Goal: Contribute content

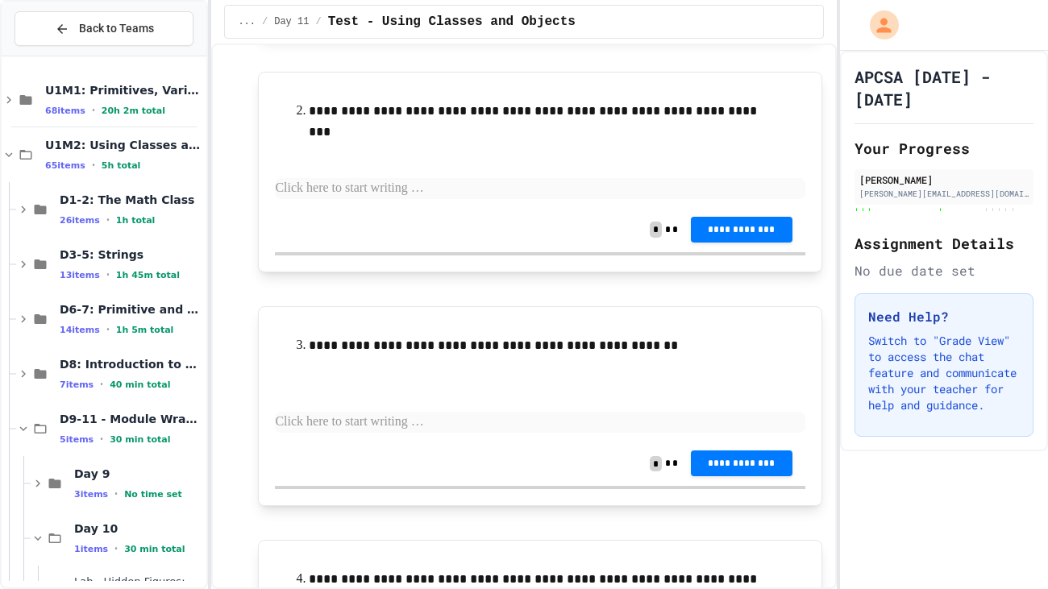
scroll to position [10400, 0]
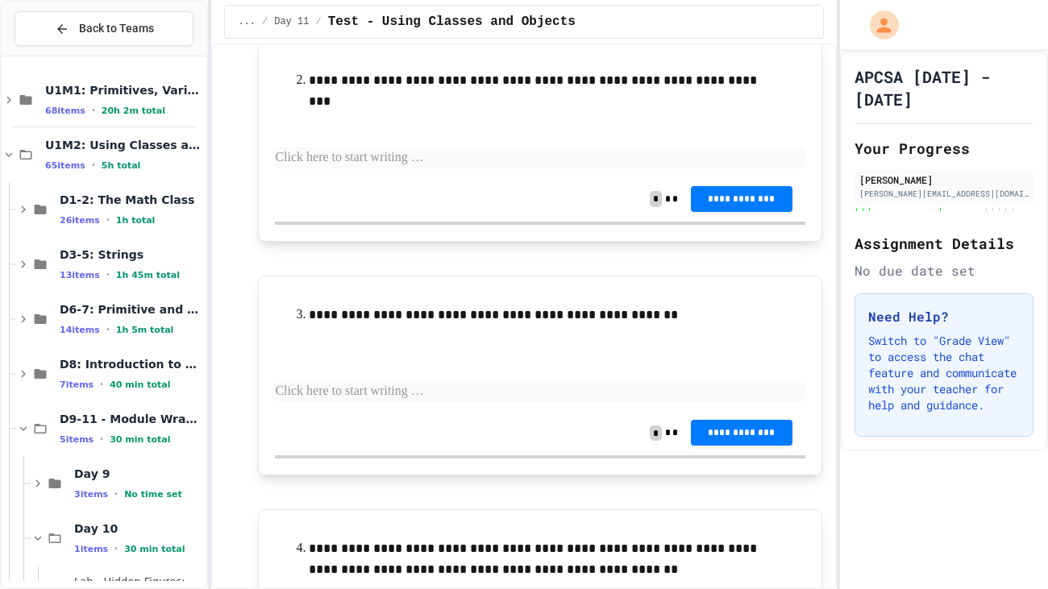
drag, startPoint x: 306, startPoint y: 238, endPoint x: 416, endPoint y: 283, distance: 118.6
drag, startPoint x: 405, startPoint y: 260, endPoint x: 339, endPoint y: 240, distance: 69.9
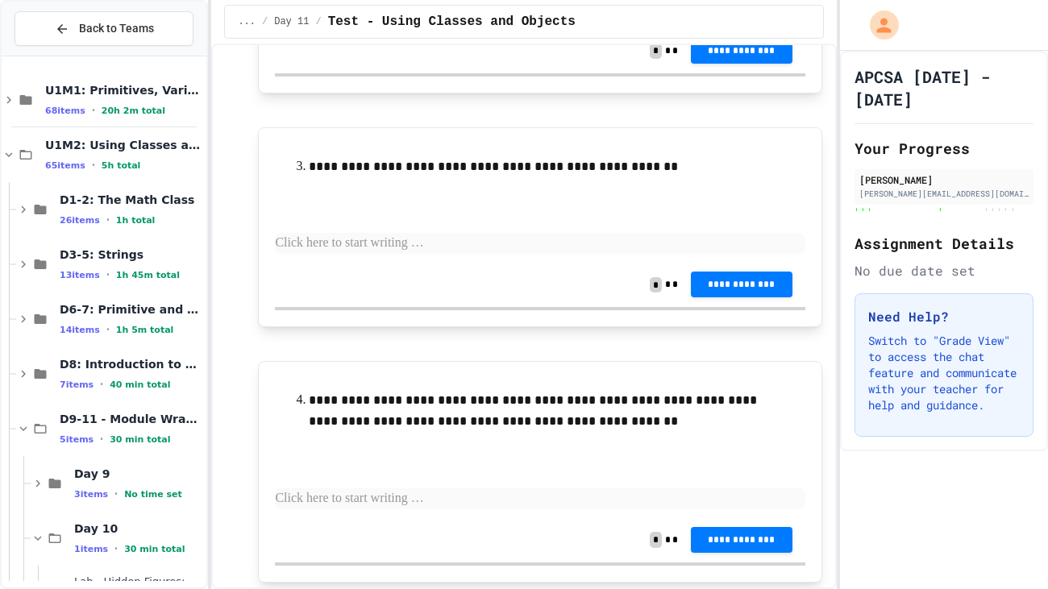
scroll to position [10488, 0]
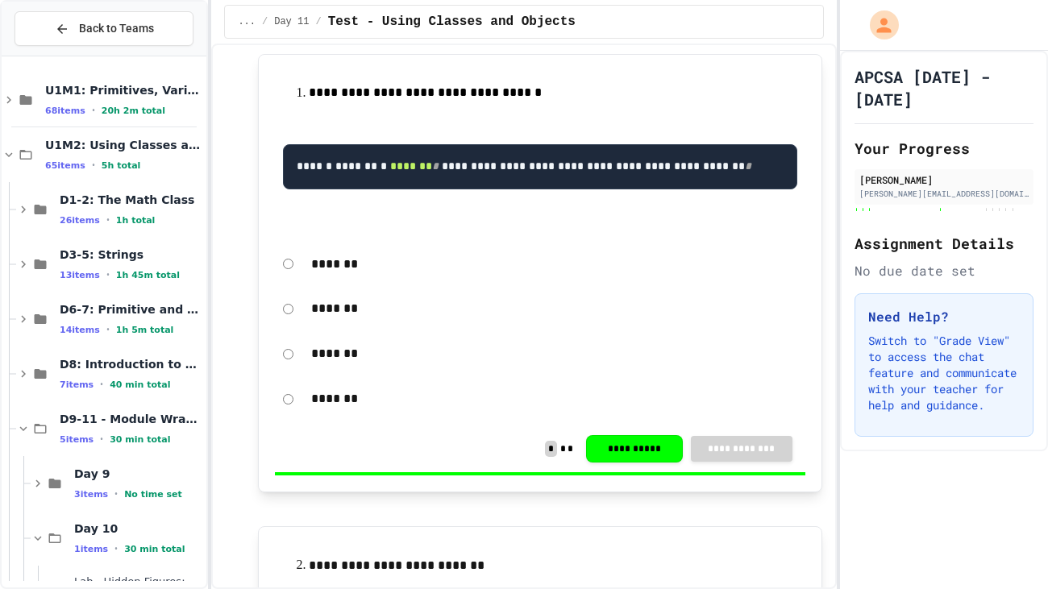
scroll to position [149, 0]
